Goal: Navigation & Orientation: Find specific page/section

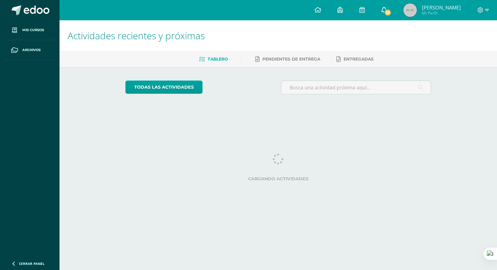
click at [387, 11] on icon at bounding box center [383, 10] width 5 height 6
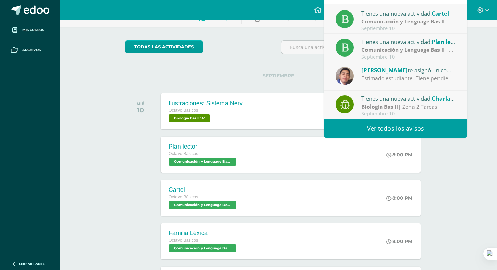
scroll to position [46, 0]
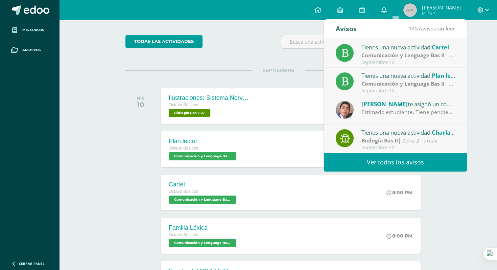
click at [488, 220] on div "Actividades recientes y próximas Tablero Pendientes de entrega Entregadas todas…" at bounding box center [277, 177] width 437 height 404
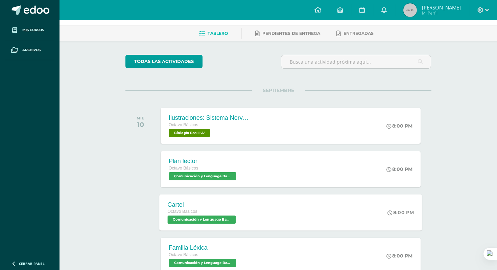
scroll to position [0, 0]
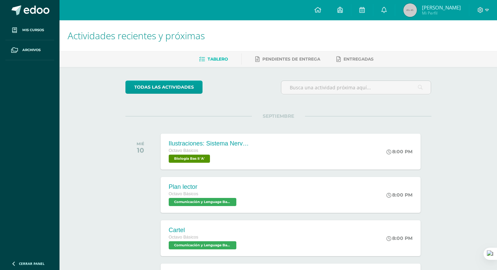
click at [102, 165] on div "Actividades recientes y próximas Tablero Pendientes de entrega Entregadas todas…" at bounding box center [277, 222] width 437 height 404
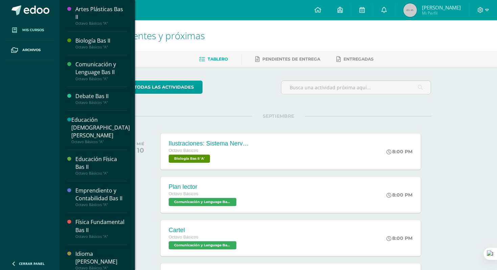
click at [20, 34] on span at bounding box center [14, 30] width 12 height 12
